Goal: Contribute content: Add original content to the website for others to see

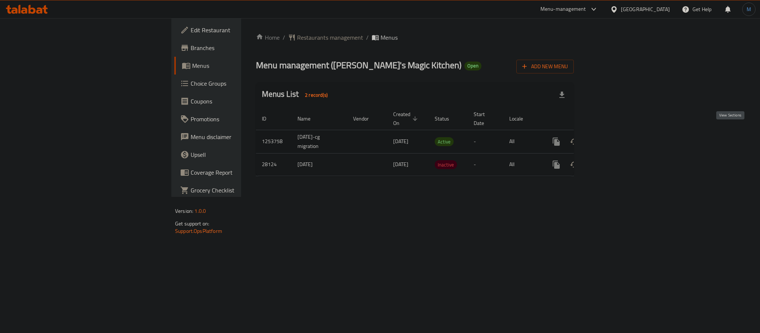
click at [614, 137] on icon "enhanced table" at bounding box center [609, 141] width 9 height 9
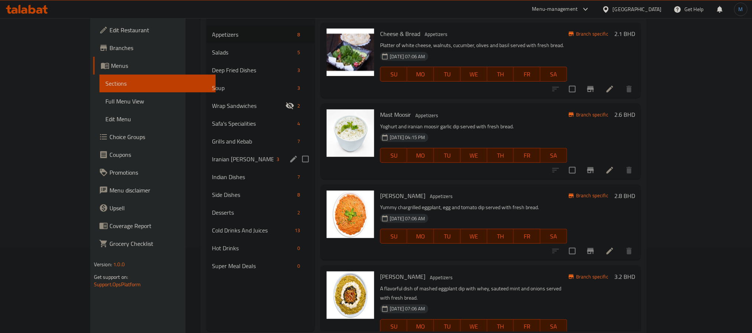
scroll to position [104, 0]
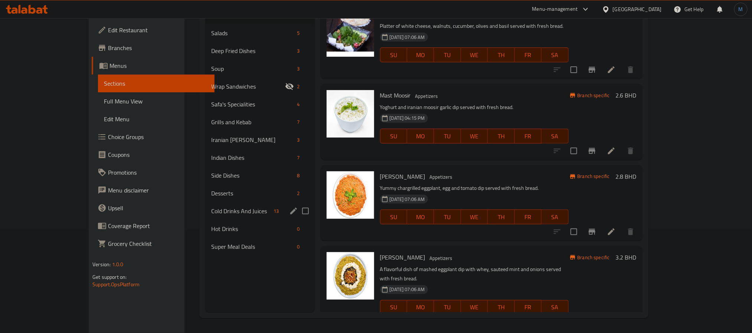
click at [205, 205] on div "Cold Drinks And Juices 13" at bounding box center [259, 211] width 109 height 18
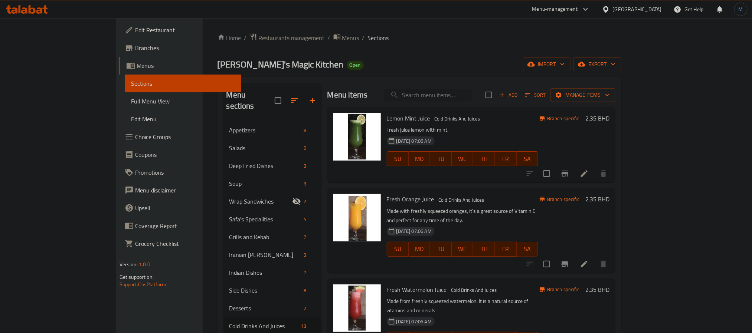
click at [452, 98] on input "search" at bounding box center [428, 95] width 88 height 13
paste input "SOFT DRINKS"
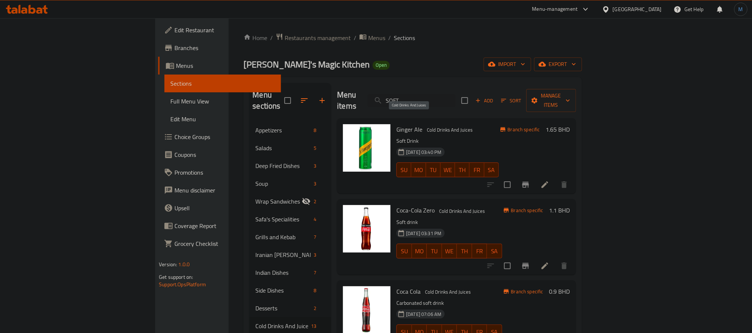
type input "SOFT"
click at [424, 126] on span "Cold Drinks And Juices" at bounding box center [450, 130] width 52 height 9
copy span "Cold Drinks And Juices"
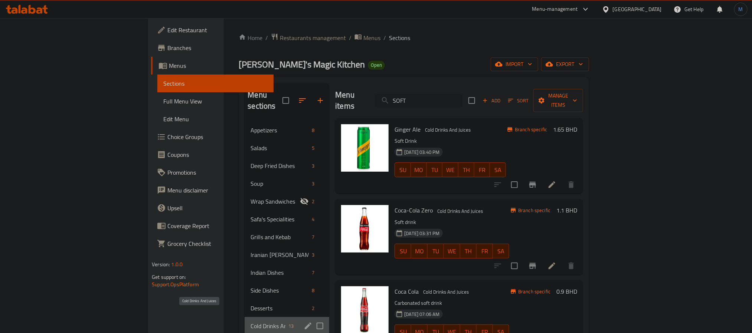
click at [250, 322] on span "Cold Drinks And Juices" at bounding box center [267, 326] width 35 height 9
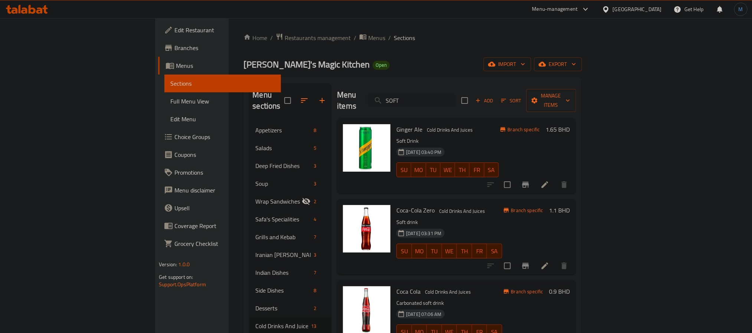
click at [455, 97] on input "SOFT" at bounding box center [412, 100] width 88 height 13
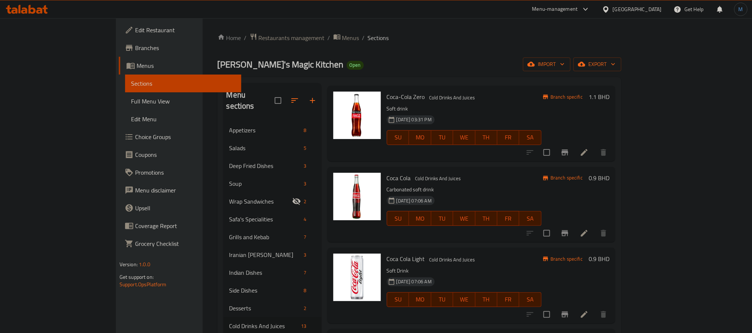
scroll to position [334, 0]
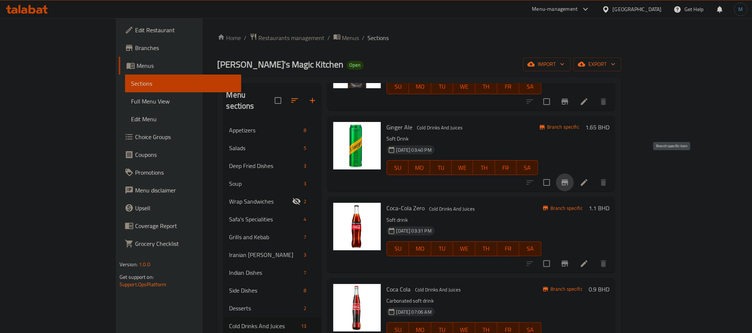
click at [568, 180] on icon "Branch-specific-item" at bounding box center [564, 183] width 7 height 6
click at [573, 255] on button "Branch-specific-item" at bounding box center [565, 264] width 18 height 18
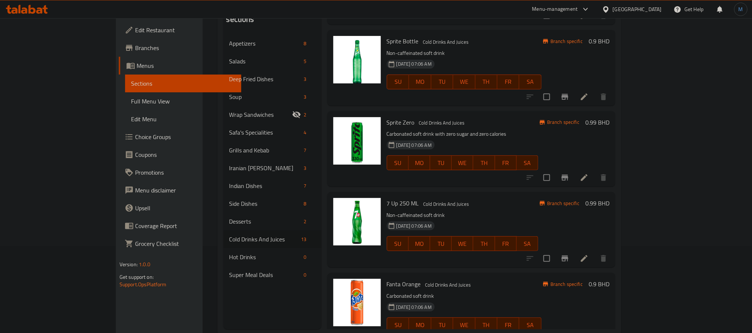
scroll to position [104, 0]
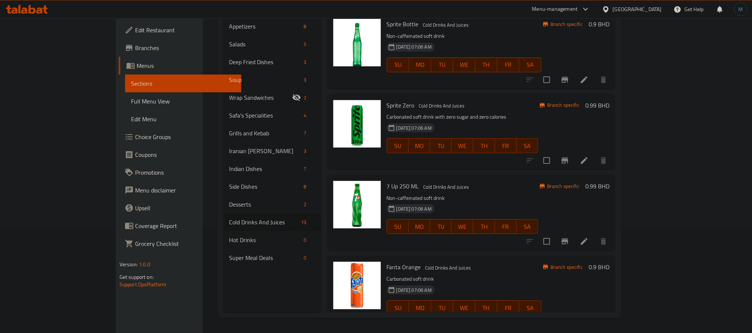
click at [460, 223] on div "7 Up 250 ML Cold Drinks And Juices Non-caffeinated soft drink [DATE] 07:06 AM S…" at bounding box center [462, 212] width 157 height 69
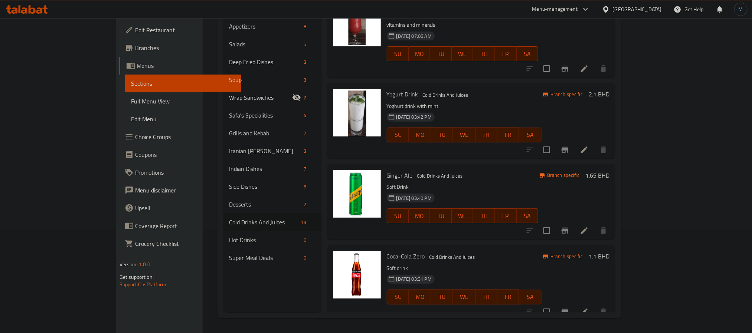
scroll to position [126, 0]
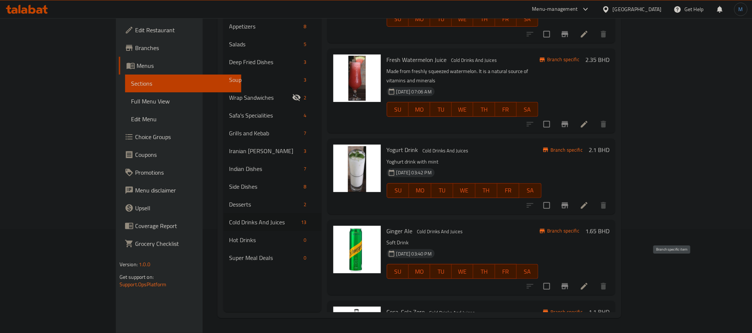
click at [569, 282] on icon "Branch-specific-item" at bounding box center [564, 286] width 9 height 9
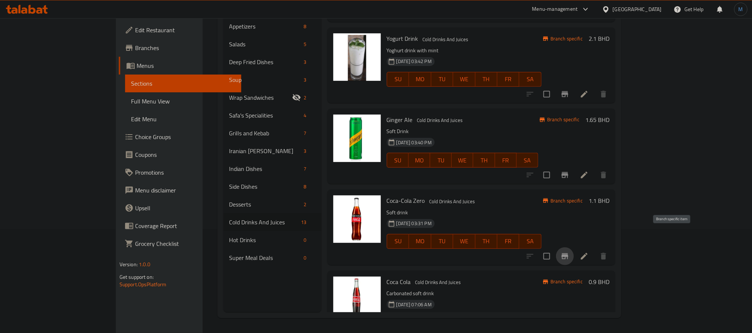
click at [569, 252] on icon "Branch-specific-item" at bounding box center [564, 256] width 9 height 9
click at [453, 195] on h6 "Coca-Cola Zero Cold Drinks And Juices" at bounding box center [464, 200] width 155 height 10
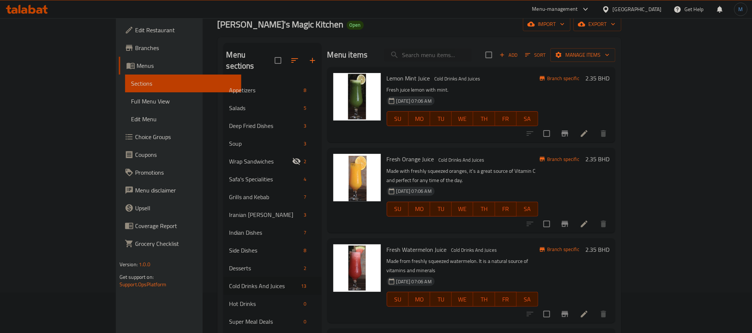
scroll to position [0, 0]
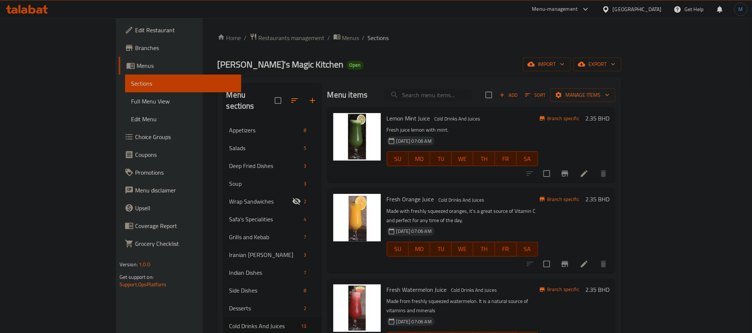
click at [471, 98] on input "search" at bounding box center [428, 95] width 88 height 13
paste input "DOOGH"
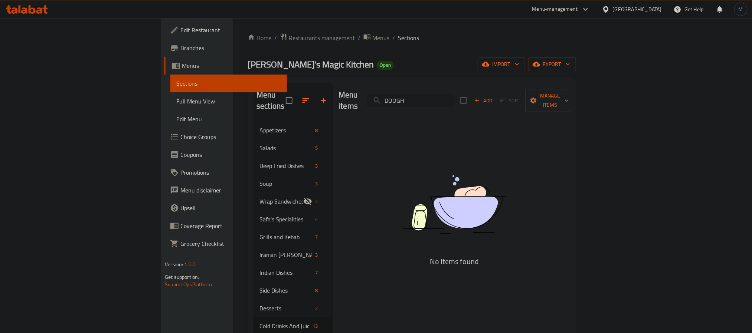
click at [434, 94] on input "DOOGH" at bounding box center [410, 100] width 88 height 13
click at [451, 97] on input "DOOGH" at bounding box center [410, 100] width 88 height 13
paste input "دوغ"
type input "دوغ"
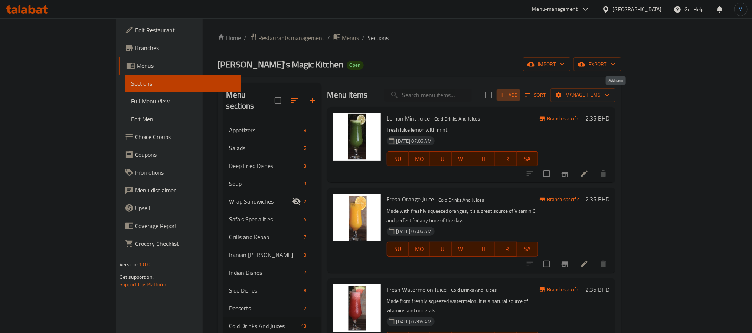
click at [518, 93] on span "Add" at bounding box center [508, 95] width 20 height 9
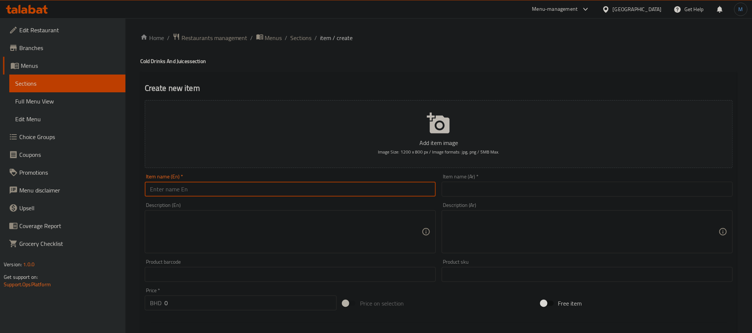
click at [296, 193] on input "text" at bounding box center [290, 189] width 291 height 15
paste input "DOOGH"
type input "DOOGH"
click at [532, 195] on input "text" at bounding box center [586, 189] width 291 height 15
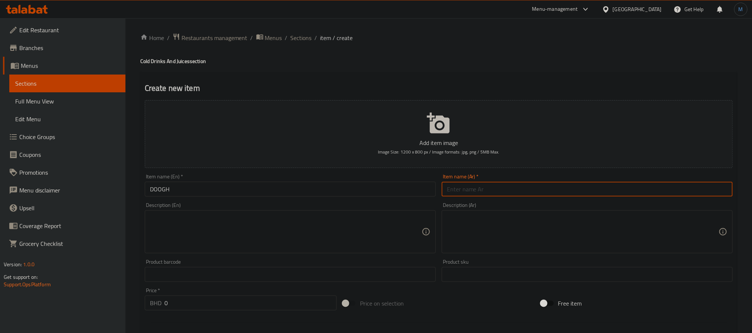
paste input "دوغ"
type input "دوغ"
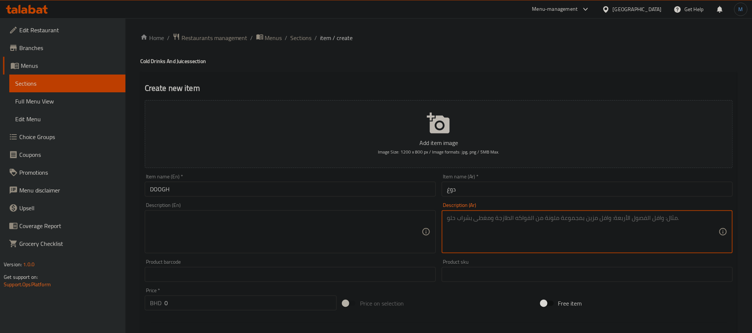
click at [664, 244] on textarea at bounding box center [583, 231] width 272 height 35
paste textarea "مشروب الزبادي بالنعناع"
type textarea "مشروب الزبادي بالنعناع"
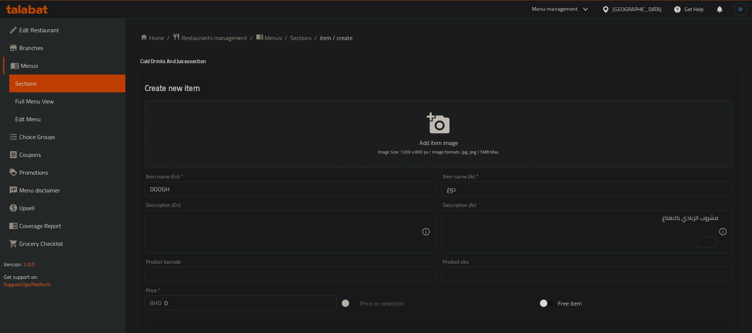
click at [254, 244] on textarea at bounding box center [286, 231] width 272 height 35
paste textarea "(Yoghurt drink with mint)"
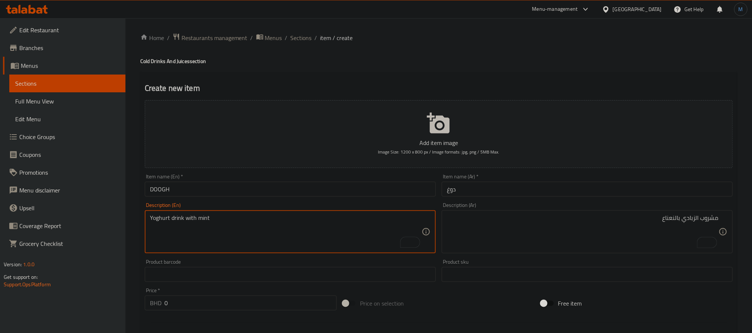
type textarea "Yoghurt drink with mint"
click at [248, 302] on input "0" at bounding box center [250, 303] width 172 height 15
paste input "2.35"
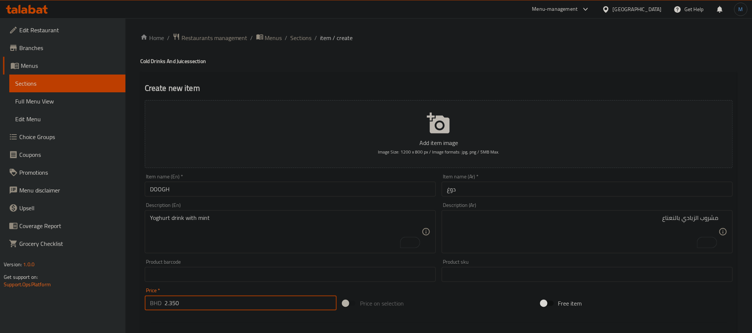
type input "2.350"
click at [269, 191] on input "DOOGH" at bounding box center [290, 189] width 291 height 15
type input "Doogh"
click at [265, 192] on input "Doogh" at bounding box center [290, 189] width 291 height 15
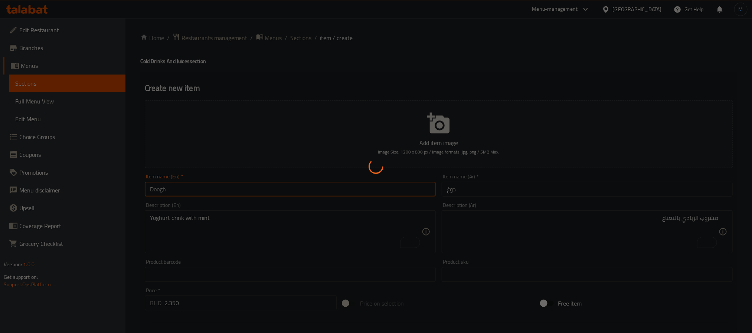
type input "0"
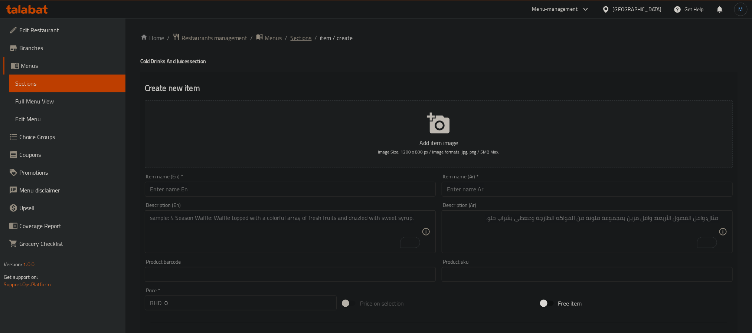
click at [306, 38] on span "Sections" at bounding box center [300, 37] width 21 height 9
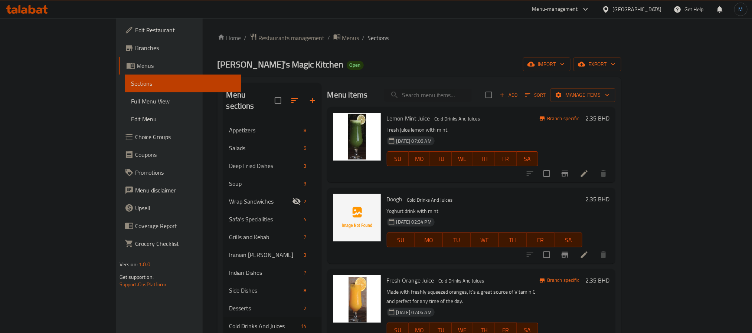
click at [542, 204] on h6 "Doogh Cold Drinks And Juices" at bounding box center [484, 199] width 195 height 10
click at [419, 200] on span "Cold Drinks And Juices" at bounding box center [430, 200] width 52 height 9
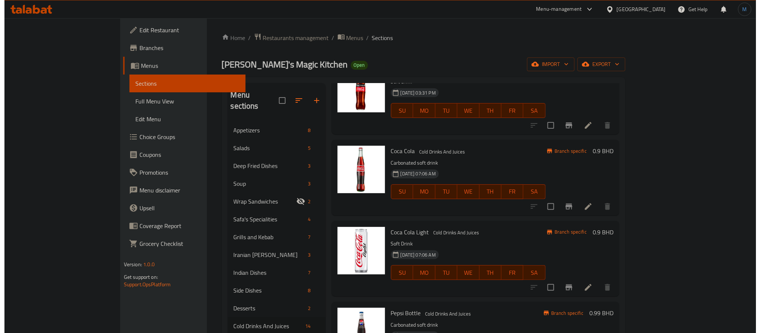
scroll to position [541, 0]
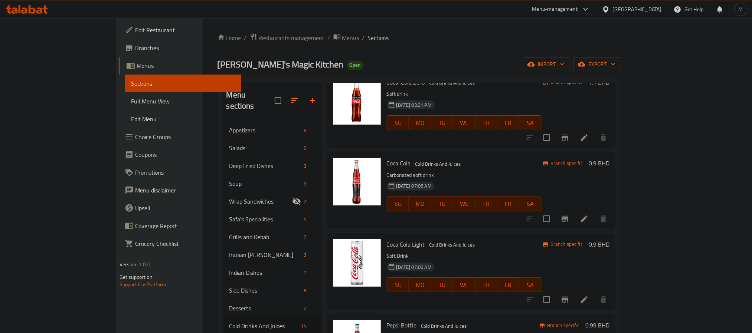
click at [482, 208] on div "Coca Cola Cold Drinks And Juices Carbonated soft drink [DATE] 07:06 AM SU MO TU…" at bounding box center [471, 189] width 288 height 75
click at [615, 66] on span "export" at bounding box center [597, 64] width 36 height 9
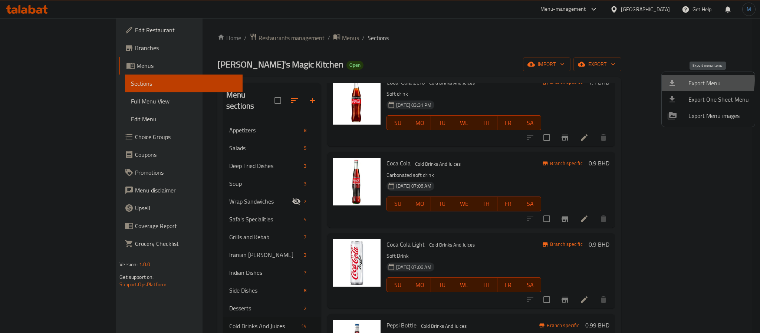
click at [700, 80] on span "Export Menu" at bounding box center [718, 83] width 60 height 9
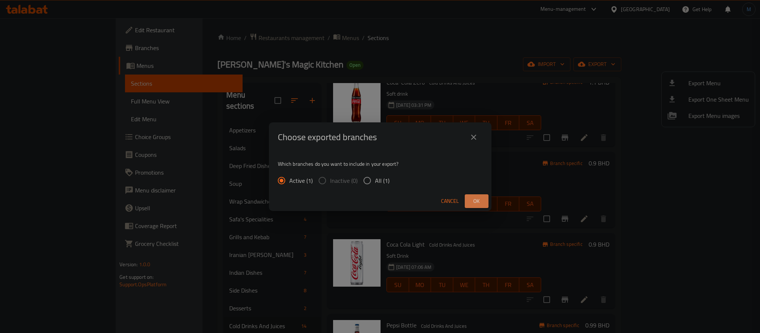
click at [484, 198] on button "Ok" at bounding box center [477, 201] width 24 height 14
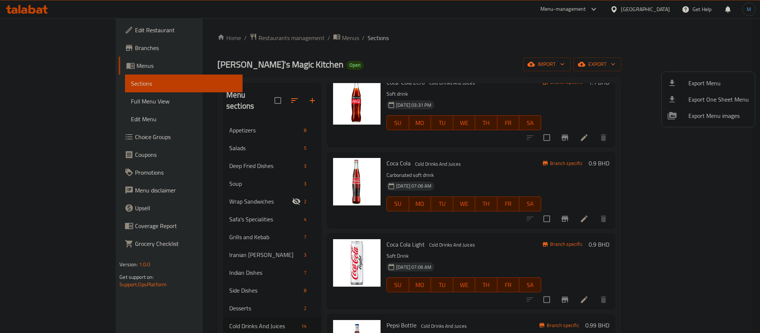
click at [662, 7] on div at bounding box center [380, 166] width 760 height 333
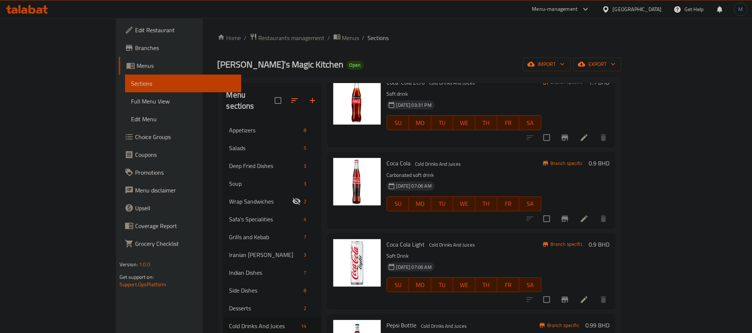
click at [660, 8] on div "[GEOGRAPHIC_DATA]" at bounding box center [636, 9] width 49 height 8
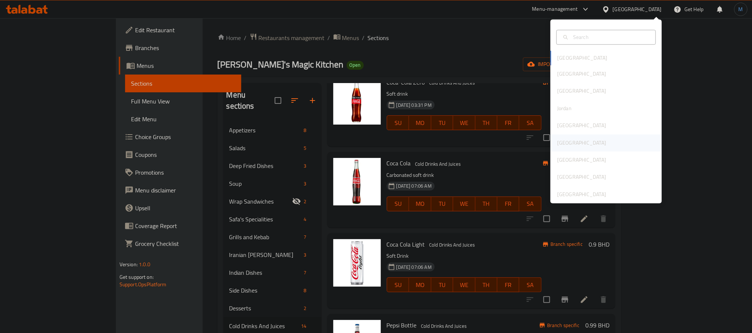
click at [579, 147] on div "[GEOGRAPHIC_DATA]" at bounding box center [605, 142] width 111 height 17
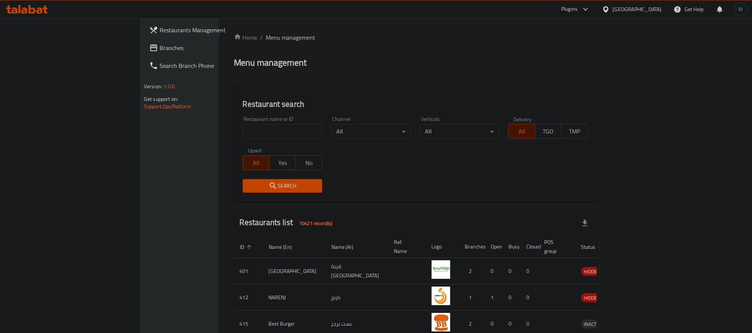
click at [234, 135] on div "Home / Menu management Menu management Restaurant search Restaurant name or ID …" at bounding box center [415, 278] width 363 height 490
click at [243, 135] on input "search" at bounding box center [283, 131] width 80 height 15
paste input "600279"
type input "600279"
click at [249, 181] on span "Search" at bounding box center [283, 185] width 68 height 9
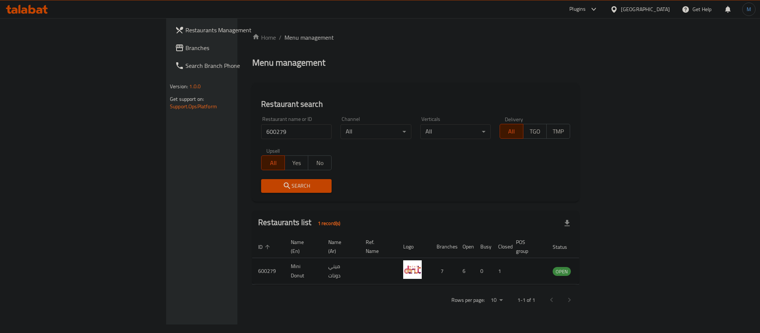
click at [285, 266] on td "Mini Donut" at bounding box center [303, 271] width 37 height 26
copy td "Mini Donut"
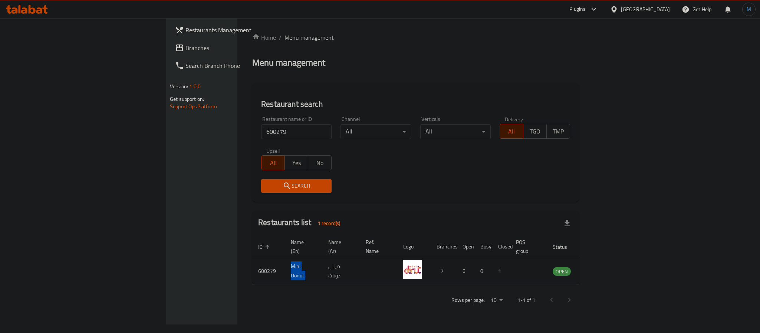
click at [185, 48] on span "Branches" at bounding box center [236, 47] width 102 height 9
